Goal: Task Accomplishment & Management: Complete application form

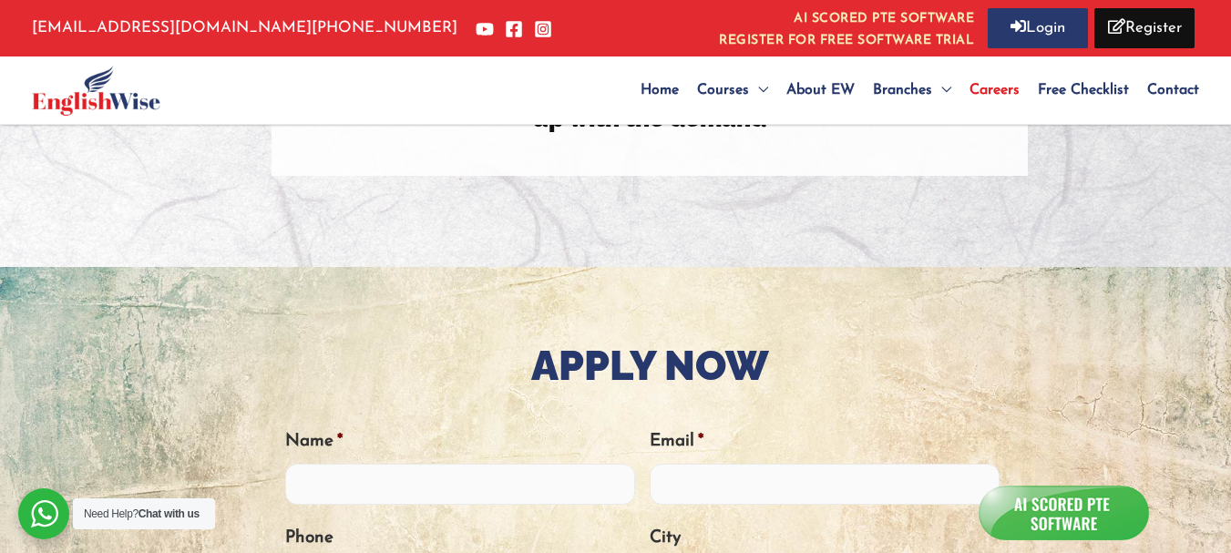
scroll to position [547, 0]
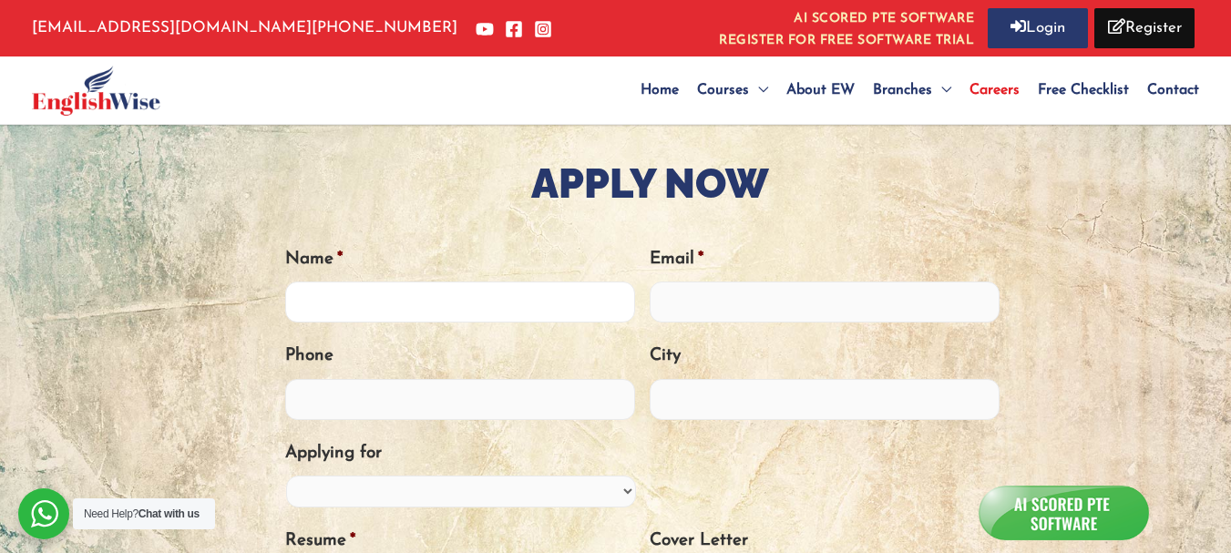
click at [449, 295] on input "Name *" at bounding box center [460, 302] width 350 height 41
type input "[PERSON_NAME]"
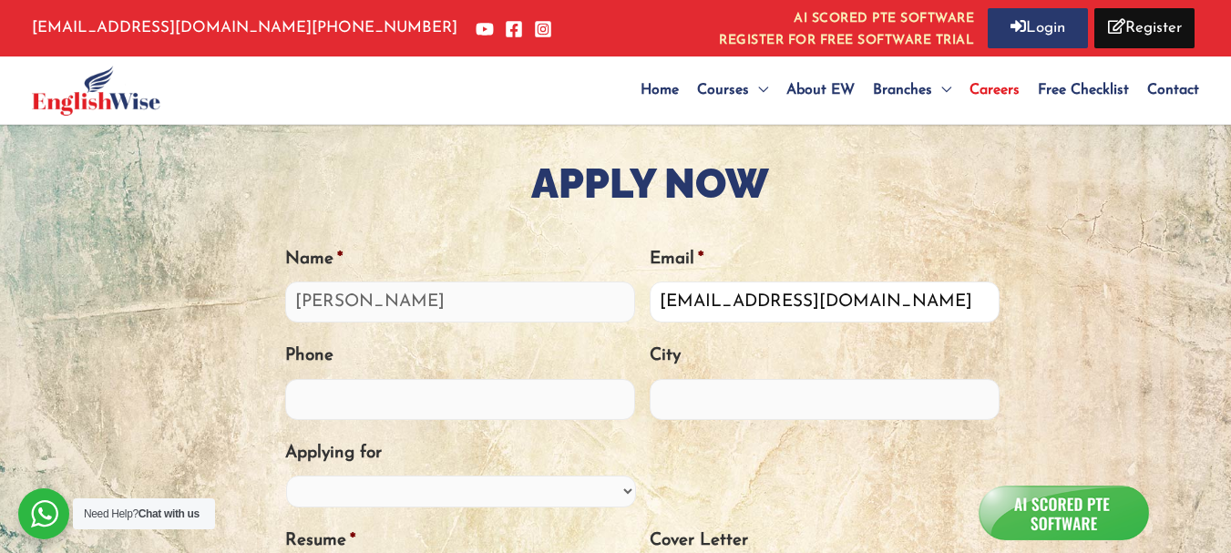
type input "[EMAIL_ADDRESS][DOMAIN_NAME]"
click at [413, 405] on input "Phone" at bounding box center [460, 399] width 350 height 41
type input "9667049311"
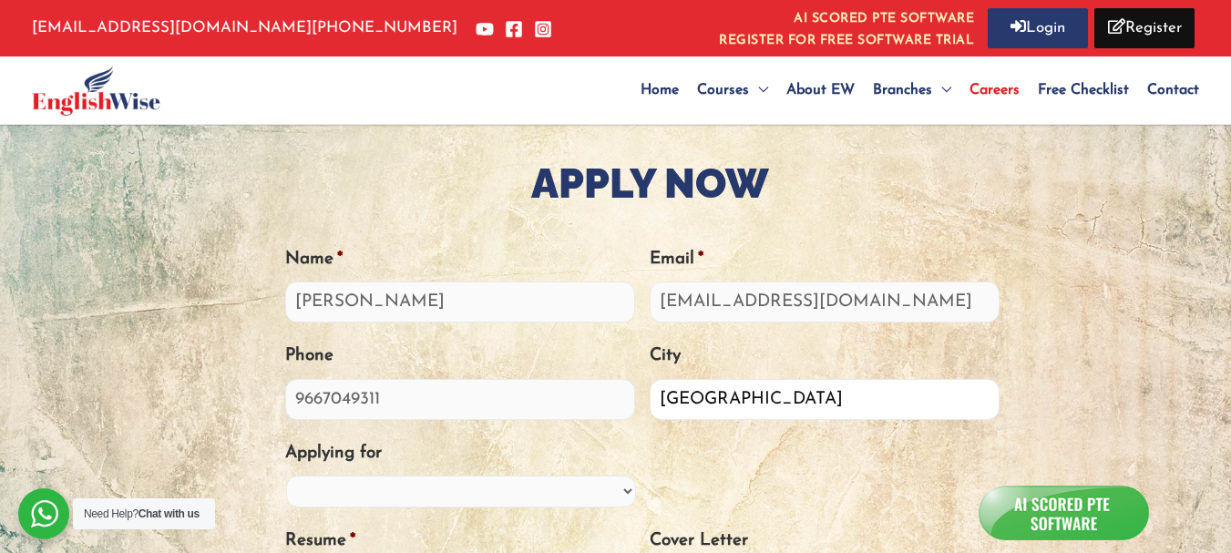
scroll to position [820, 0]
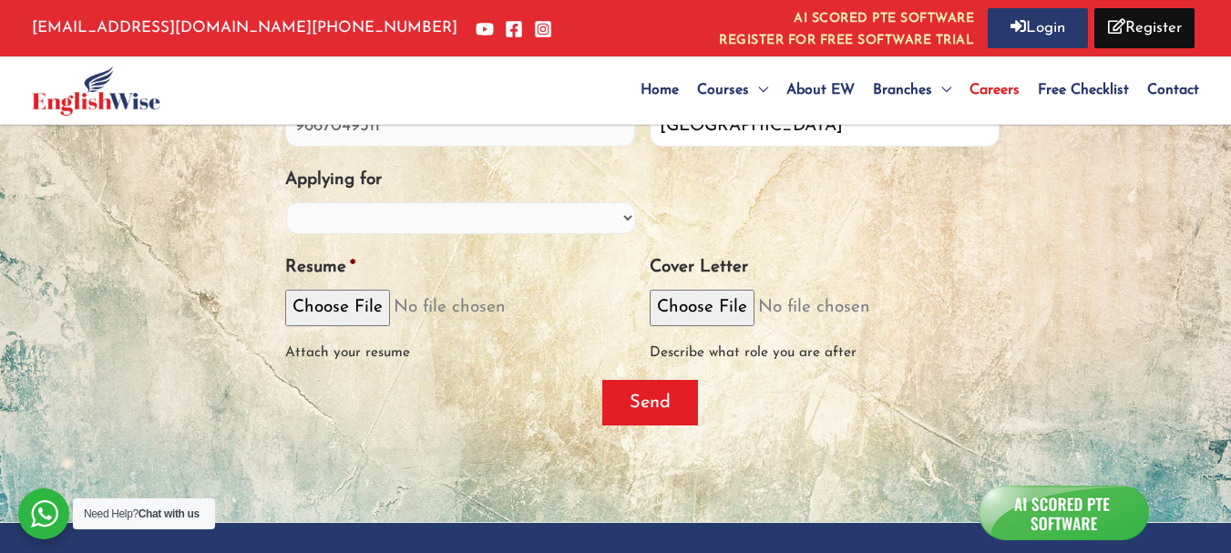
type input "[GEOGRAPHIC_DATA]"
click at [374, 227] on select "PTE Trainer IELTS Trainer OET Trainer PTE/IELTS Sales Consultant Branch Manager…" at bounding box center [461, 218] width 350 height 32
select select "Training Manager"
click at [286, 202] on select "PTE Trainer IELTS Trainer OET Trainer PTE/IELTS Sales Consultant Branch Manager…" at bounding box center [461, 218] width 350 height 32
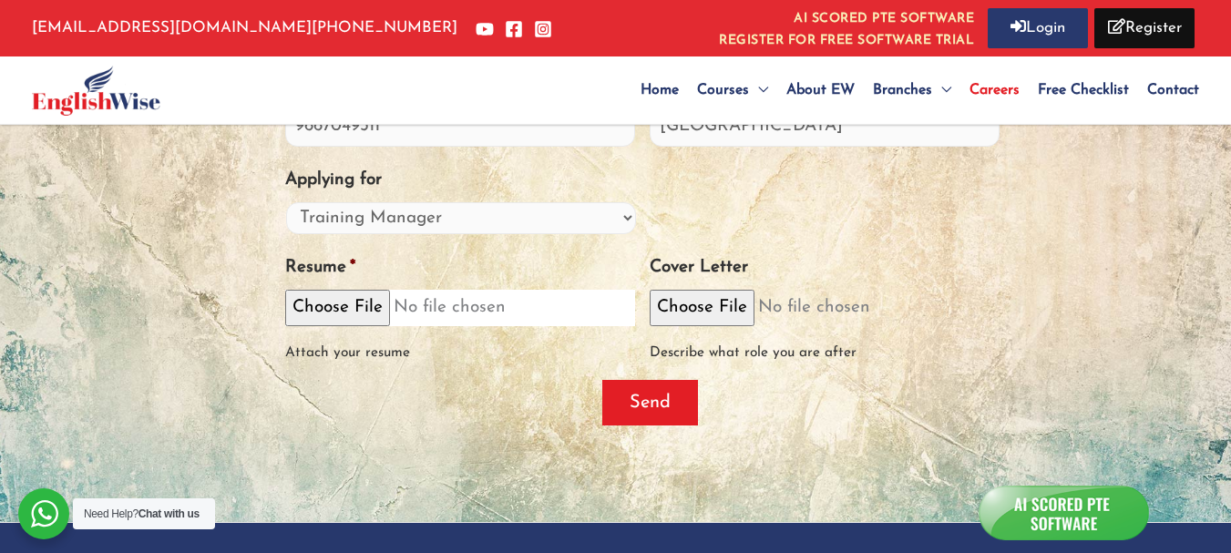
click at [313, 298] on input "Resume *" at bounding box center [460, 308] width 350 height 36
type input "C:\fakepath\[PERSON_NAME].pdf"
click at [460, 291] on input "Resume *" at bounding box center [460, 308] width 350 height 36
click at [331, 299] on input "Resume *" at bounding box center [460, 308] width 350 height 36
type input "C:\fakepath\[PERSON_NAME].pdf"
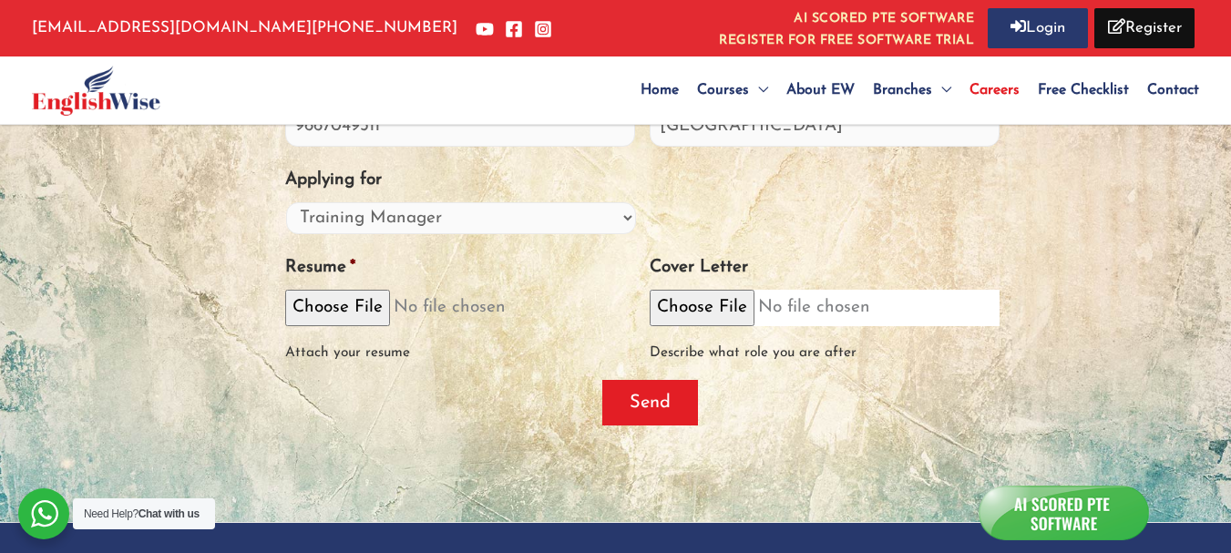
click at [704, 301] on input "Cover Letter" at bounding box center [825, 308] width 350 height 36
type input "C:\fakepath\Training_Manager_Cover_Letter.pdf"
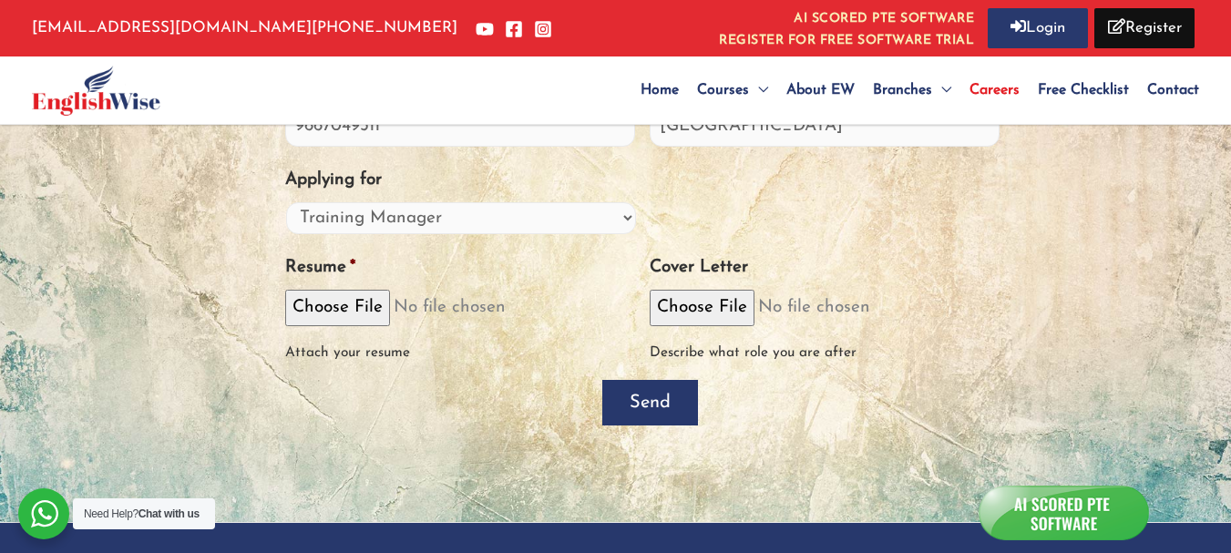
click at [655, 399] on input "Send" at bounding box center [650, 403] width 96 height 46
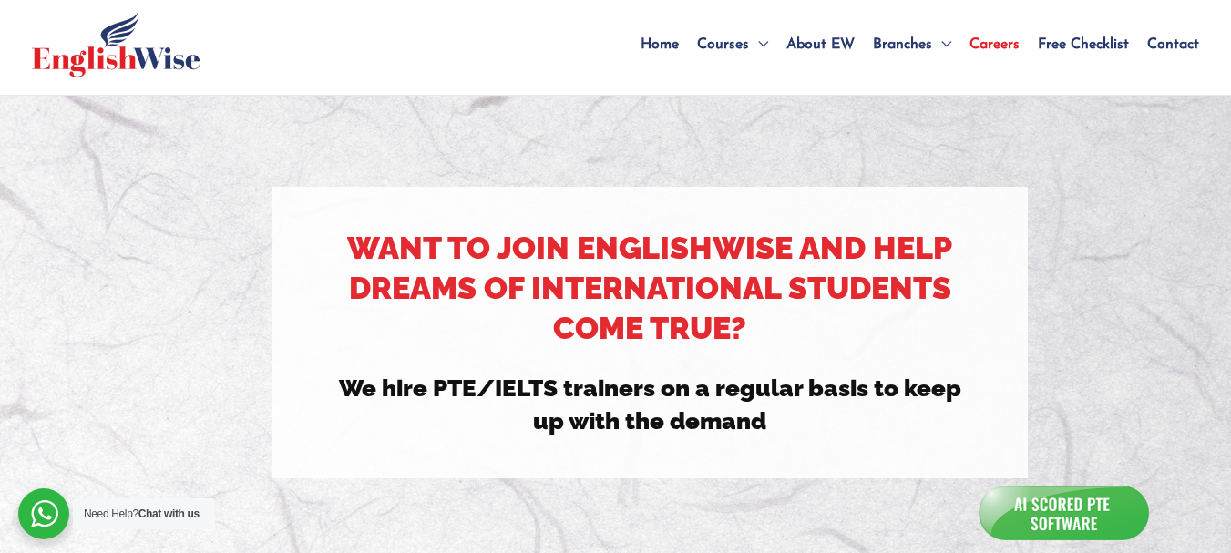
scroll to position [0, 0]
